Goal: Task Accomplishment & Management: Manage account settings

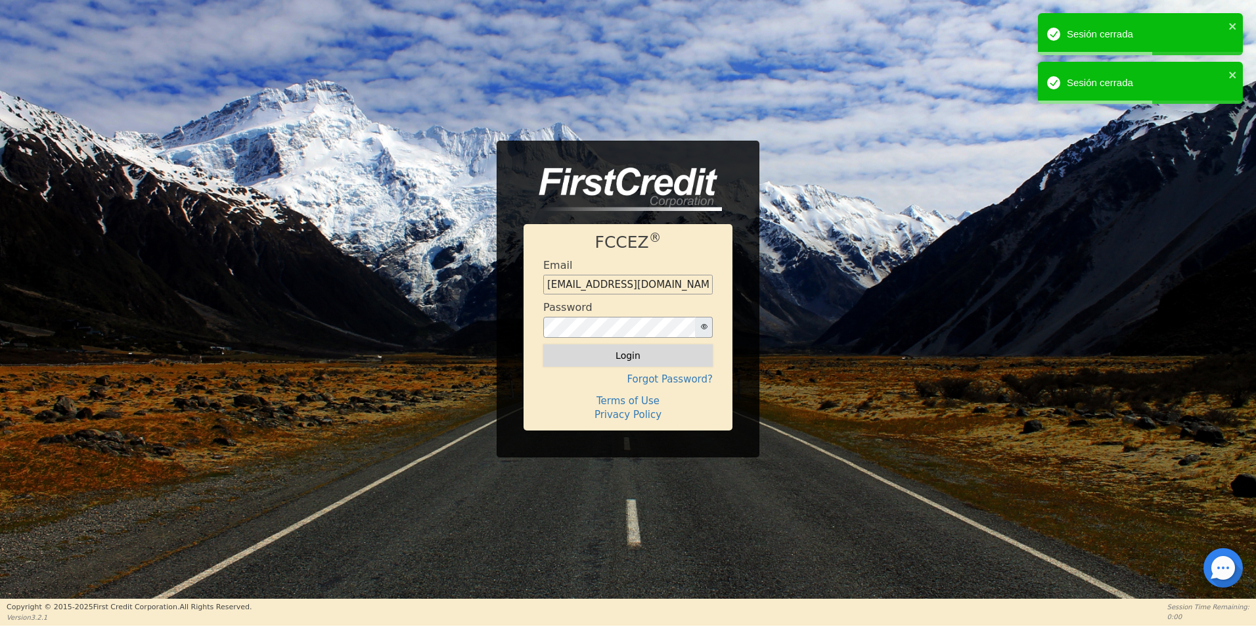
click at [594, 358] on button "Login" at bounding box center [627, 355] width 169 height 22
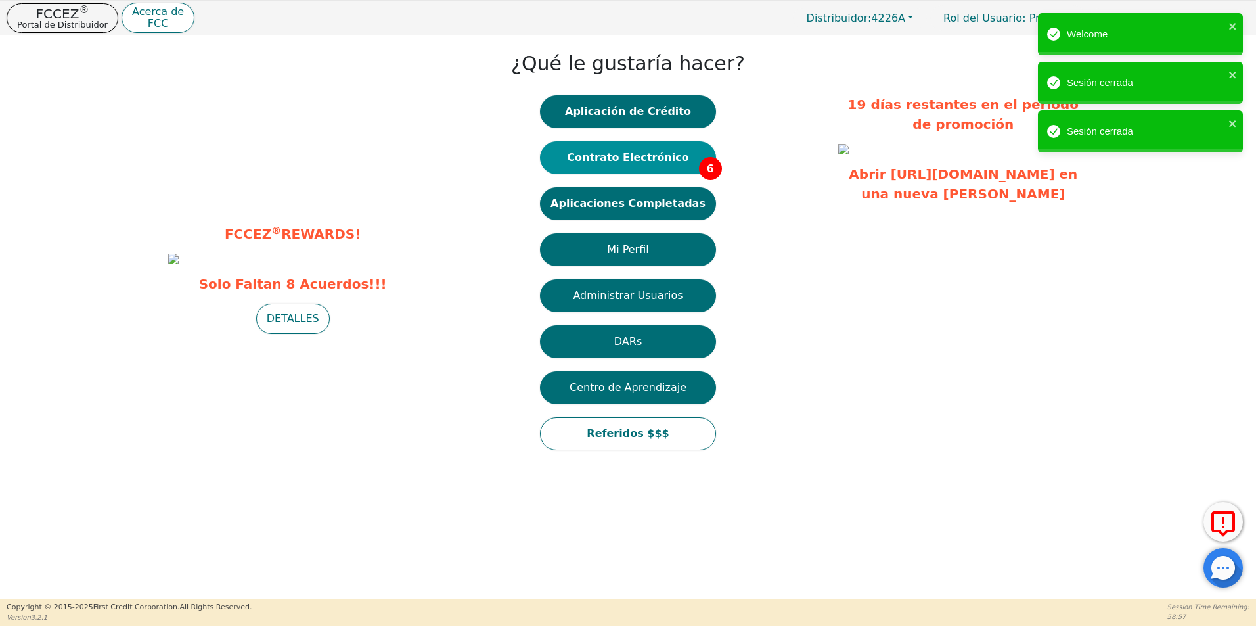
click at [664, 158] on button "Contrato Electrónico 6" at bounding box center [628, 157] width 176 height 33
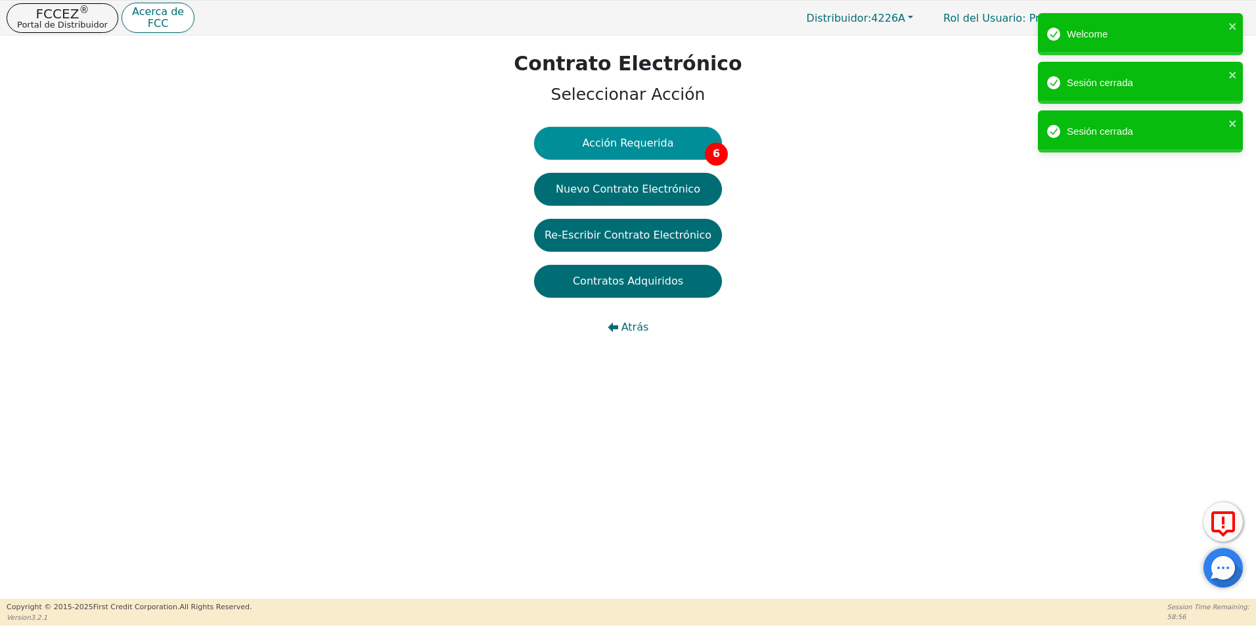
click at [656, 151] on button "Acción Requerida 6" at bounding box center [628, 143] width 188 height 33
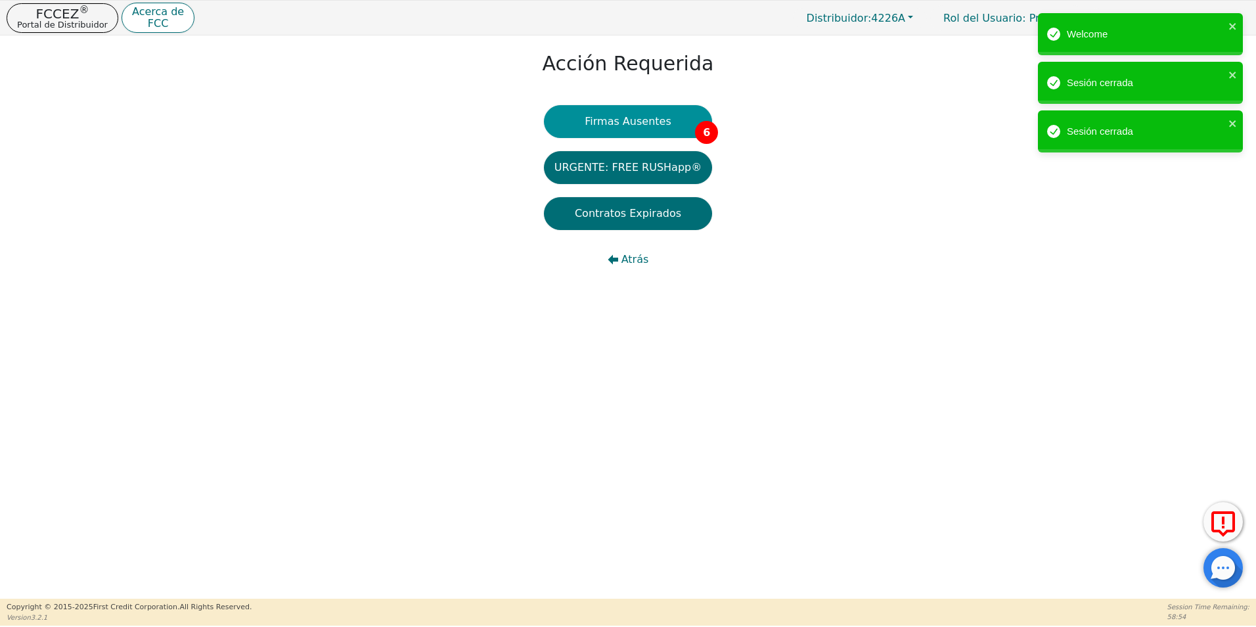
click at [675, 112] on button "Firmas Ausentes 6" at bounding box center [628, 121] width 168 height 33
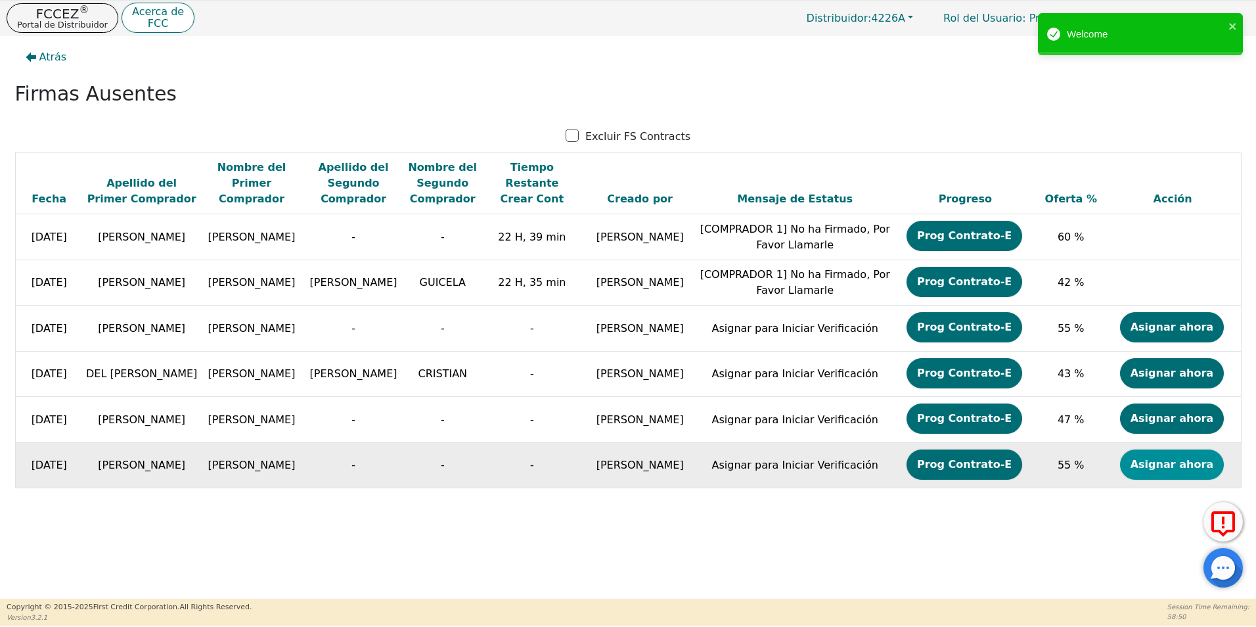
click at [1150, 468] on button "Asignar ahora" at bounding box center [1172, 464] width 104 height 30
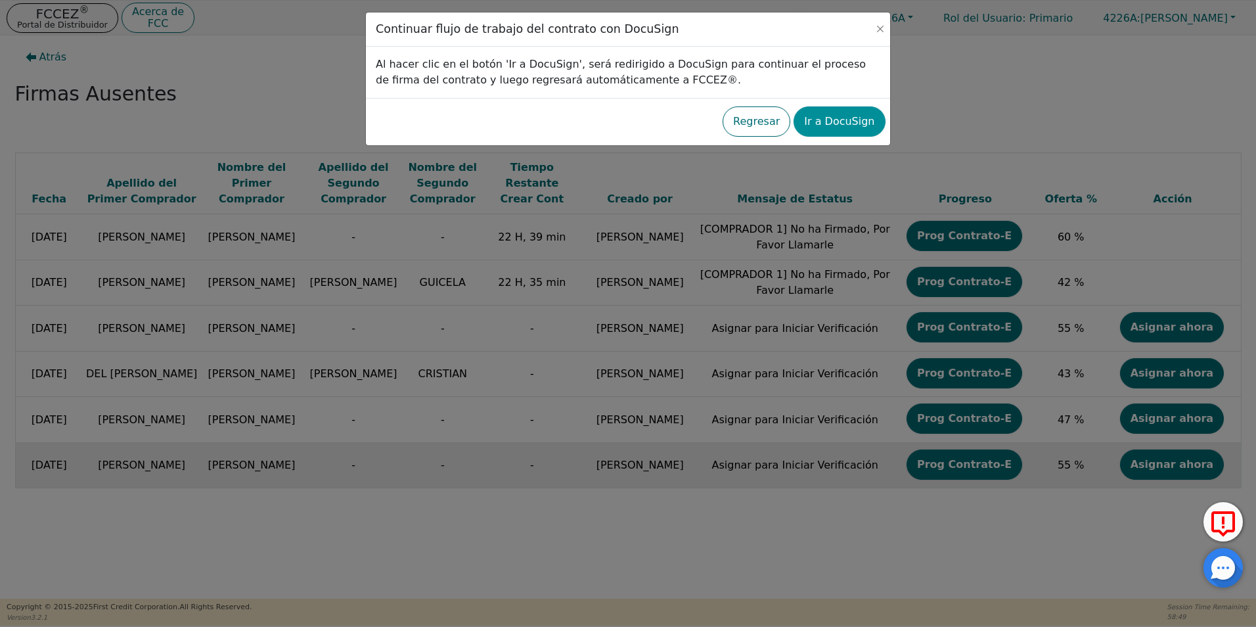
click at [838, 114] on button "Ir a DocuSign" at bounding box center [838, 121] width 91 height 30
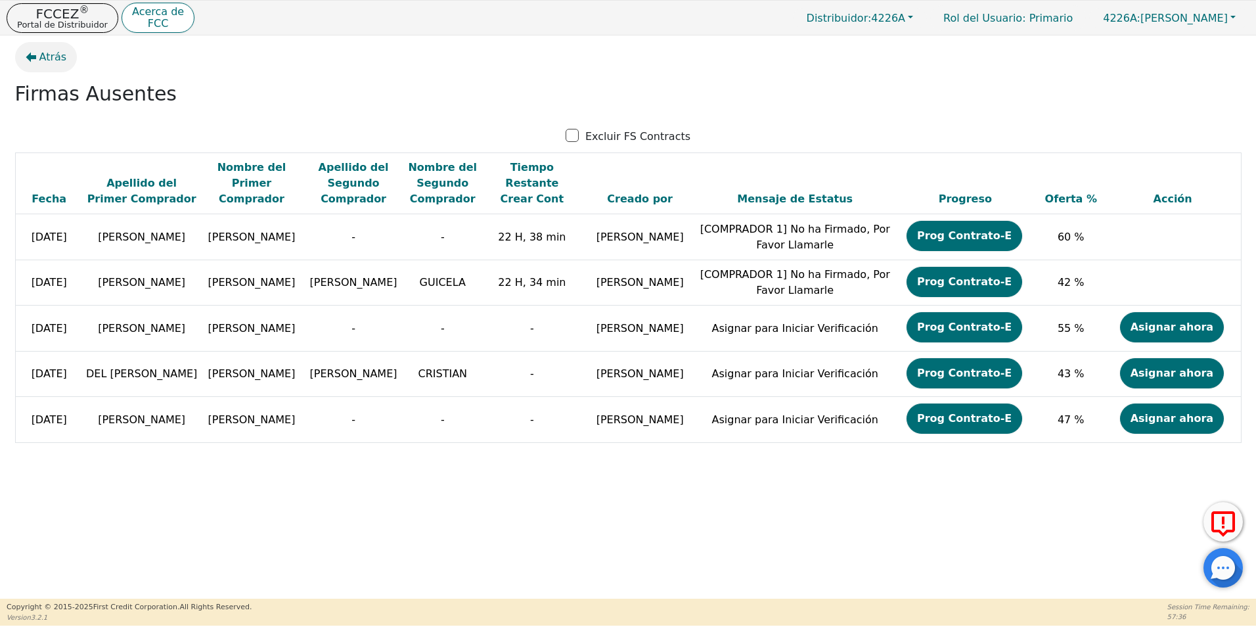
click at [49, 56] on span "Atrás" at bounding box center [53, 57] width 28 height 16
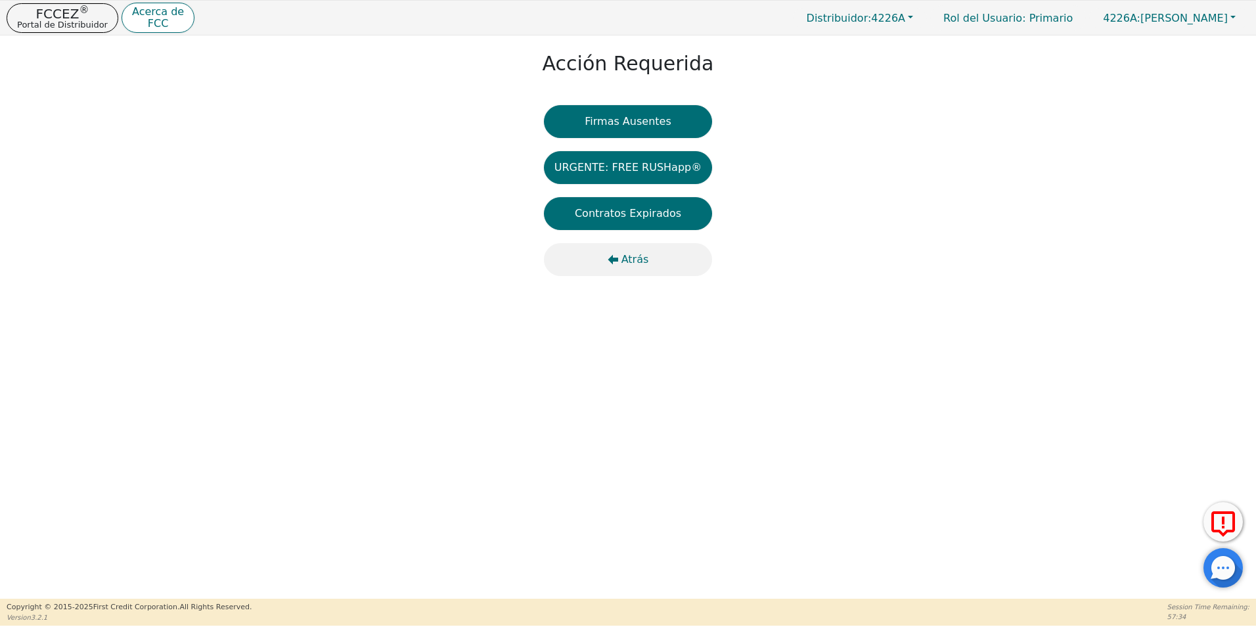
click at [630, 256] on span "Atrás" at bounding box center [635, 260] width 28 height 16
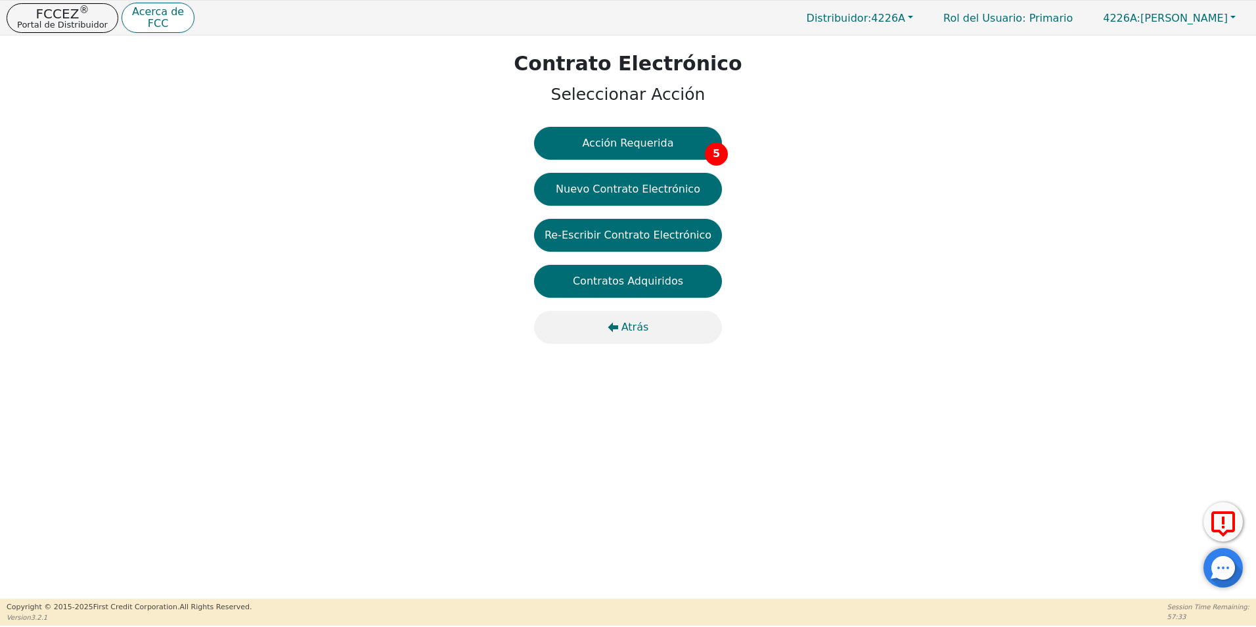
click at [632, 320] on span "Atrás" at bounding box center [635, 327] width 28 height 16
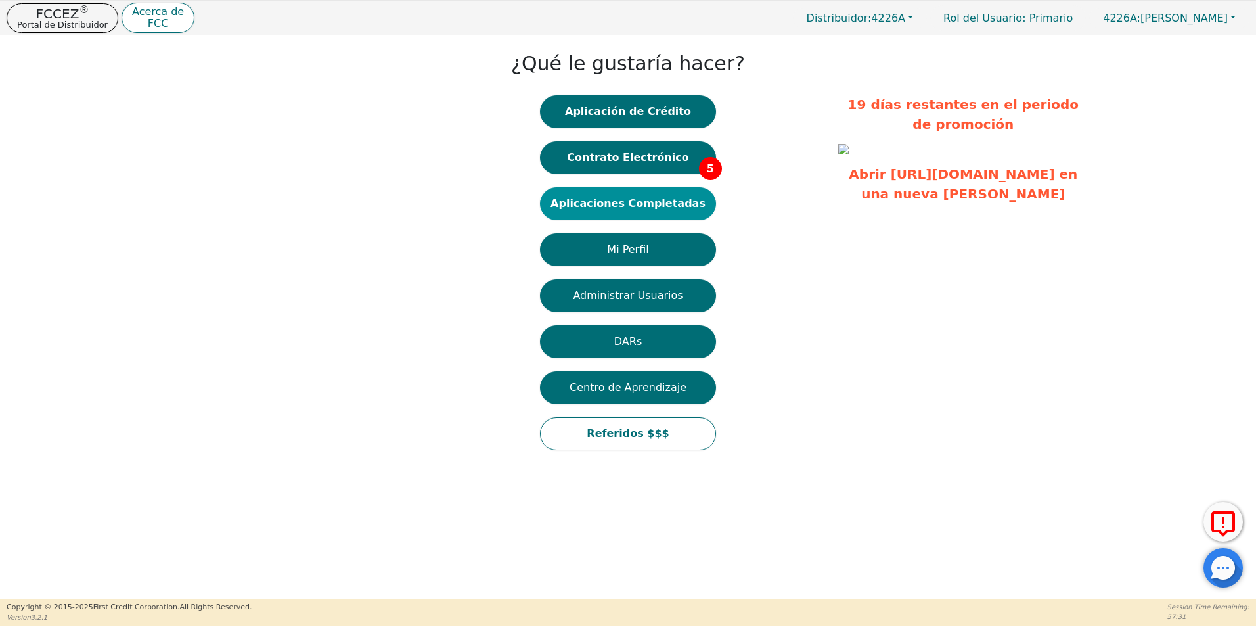
click at [647, 209] on button "Aplicaciones Completadas" at bounding box center [628, 203] width 176 height 33
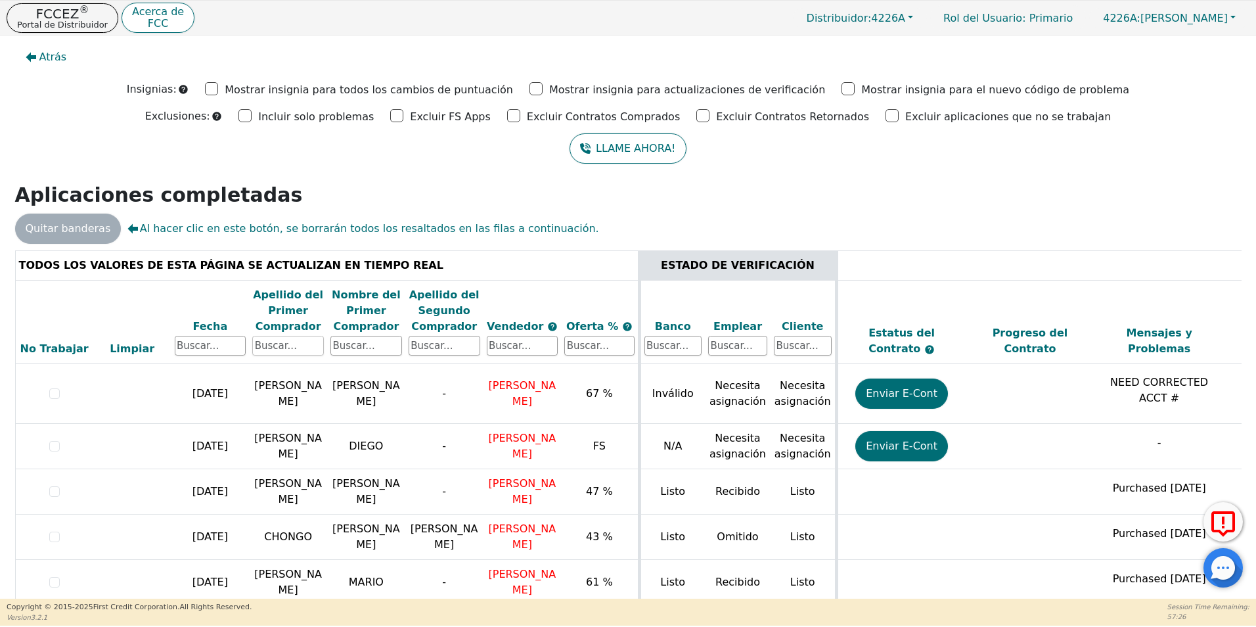
click at [308, 345] on input "text" at bounding box center [288, 346] width 72 height 20
type input "reyes"
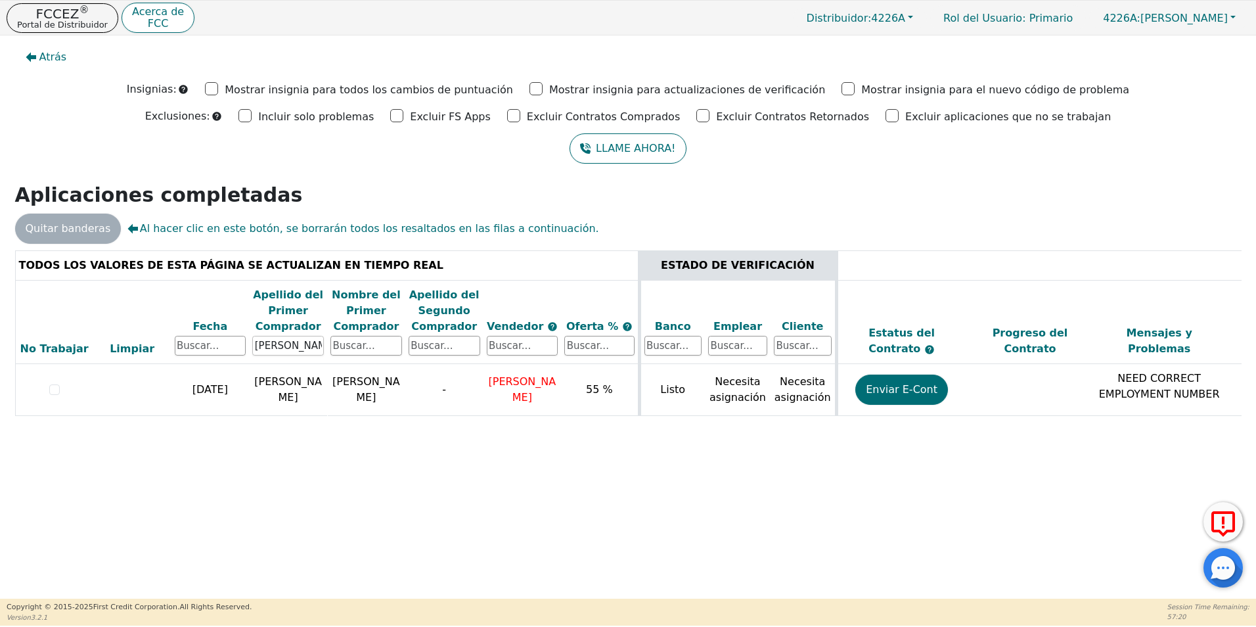
scroll to position [0, 370]
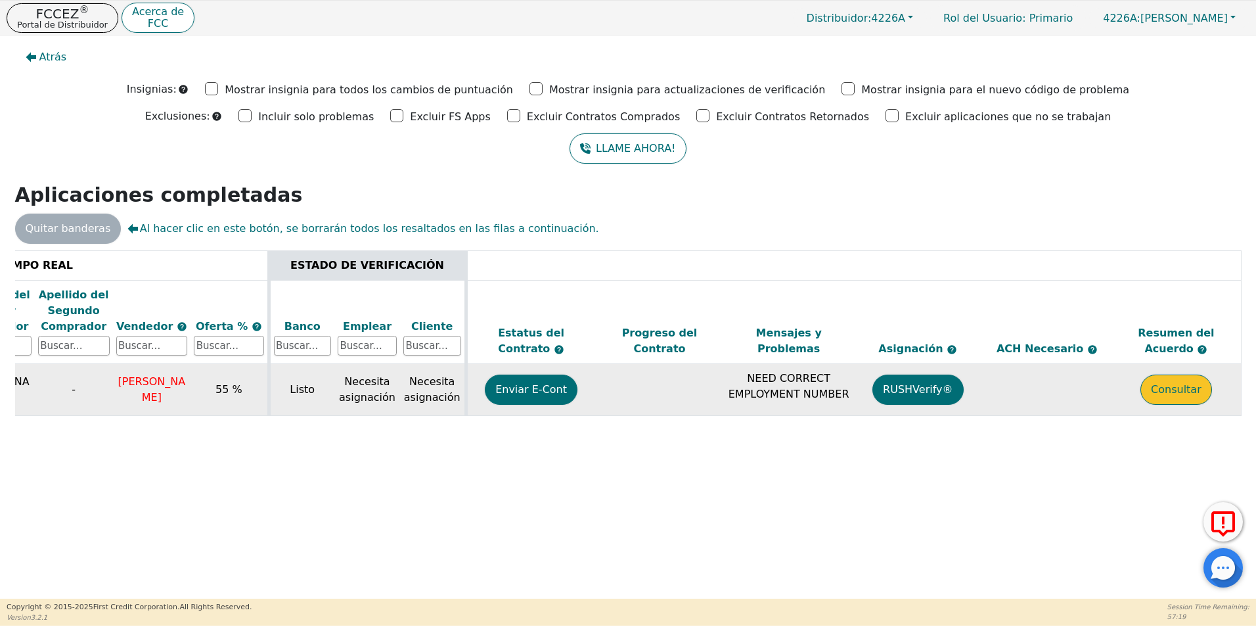
click at [1198, 389] on button "Consultar" at bounding box center [1176, 389] width 72 height 30
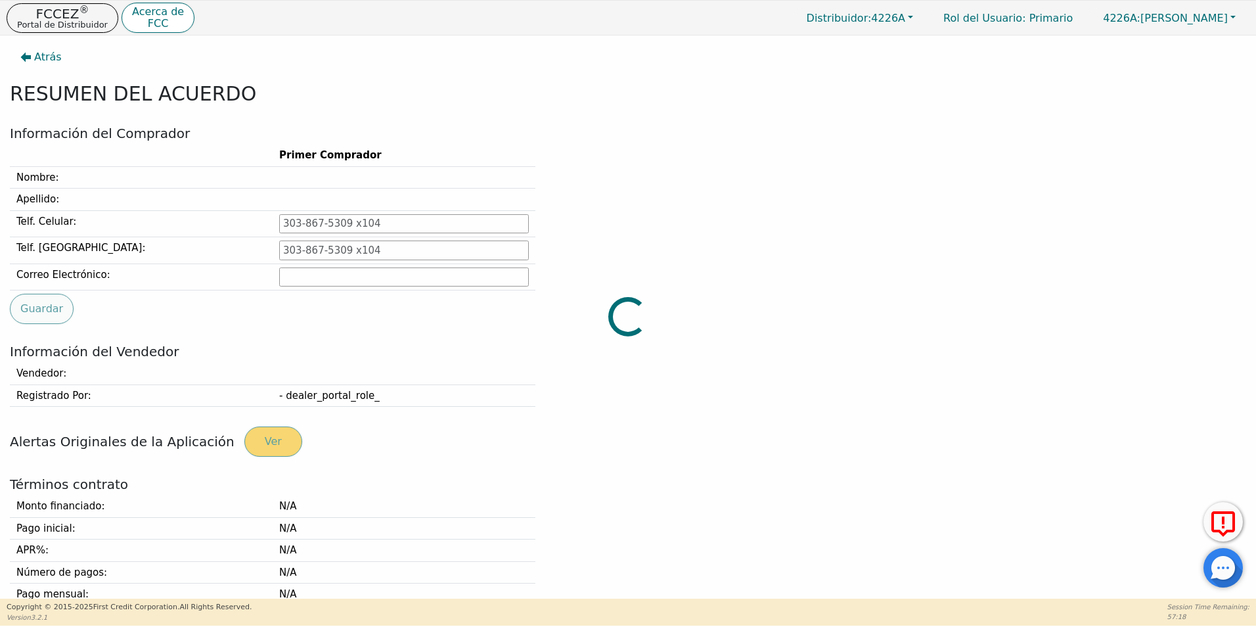
type input "702-517-2508"
type input "reyesvicent2018@gmail.com"
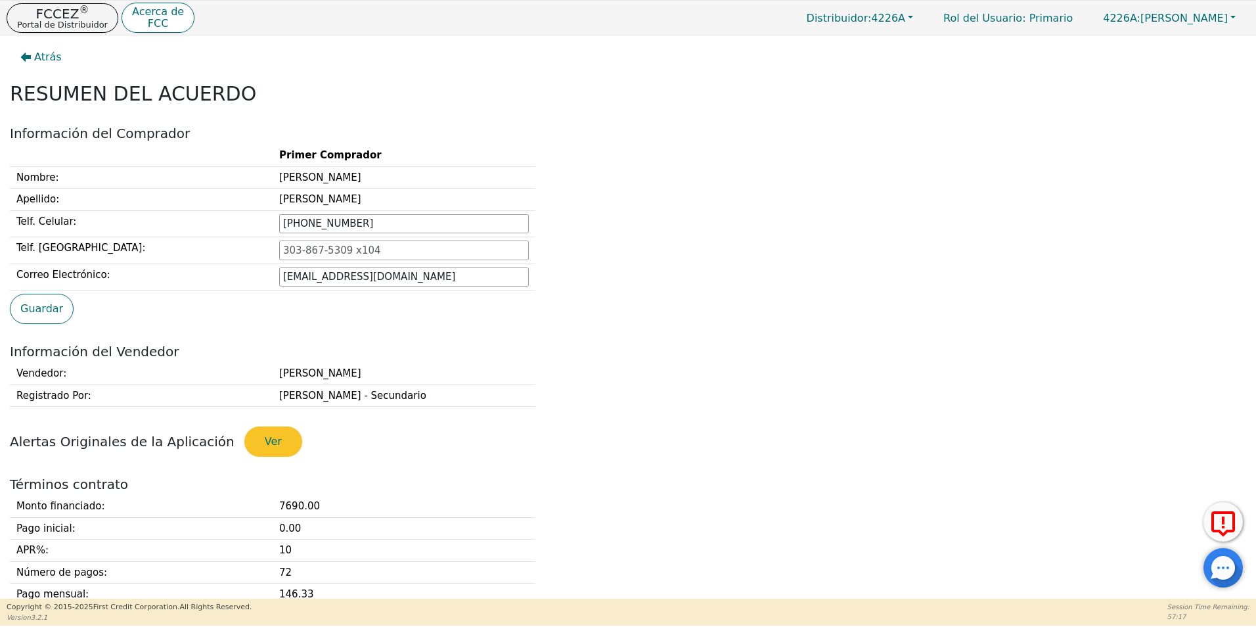
scroll to position [394, 0]
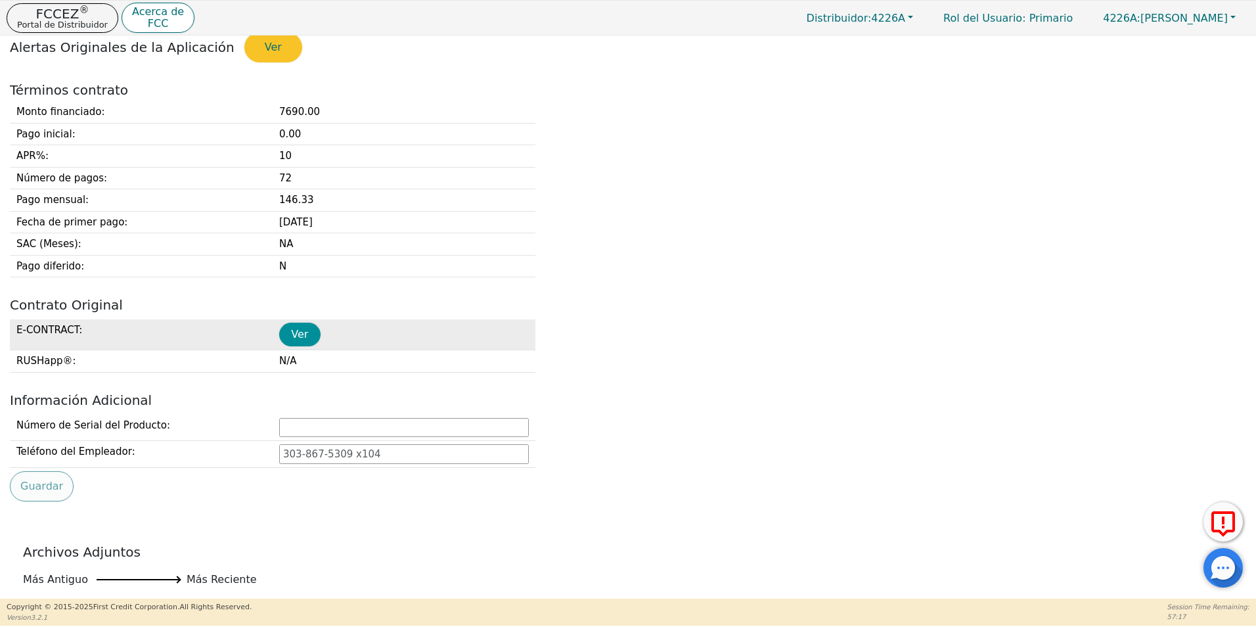
click at [309, 332] on button "Ver" at bounding box center [299, 334] width 41 height 24
